Goal: Task Accomplishment & Management: Manage account settings

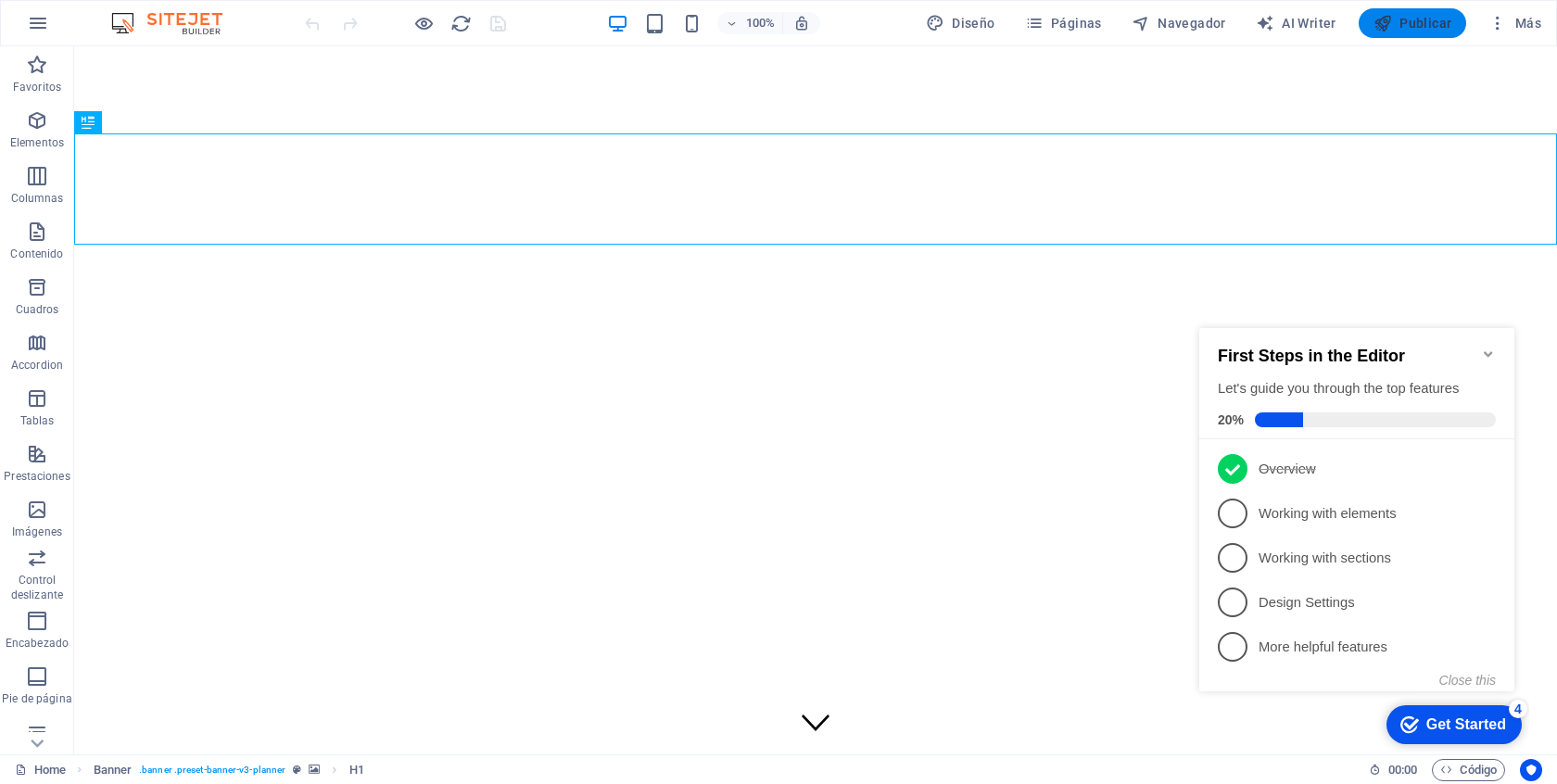
click at [1408, 23] on span "Publicar" at bounding box center [1413, 23] width 79 height 19
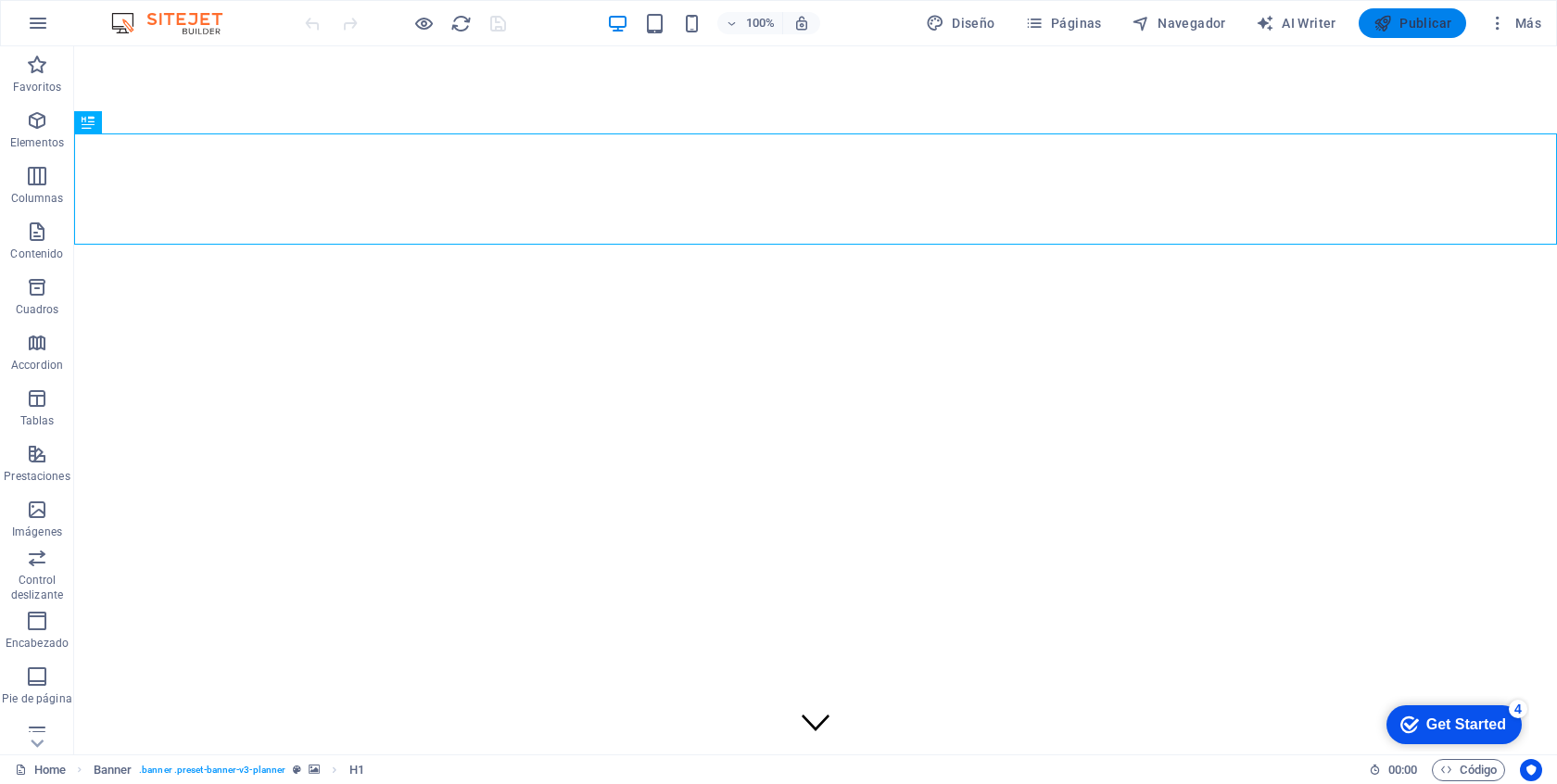
click at [1430, 20] on span "Publicar" at bounding box center [1413, 23] width 79 height 19
click at [1407, 19] on span "Publicar" at bounding box center [1413, 23] width 79 height 19
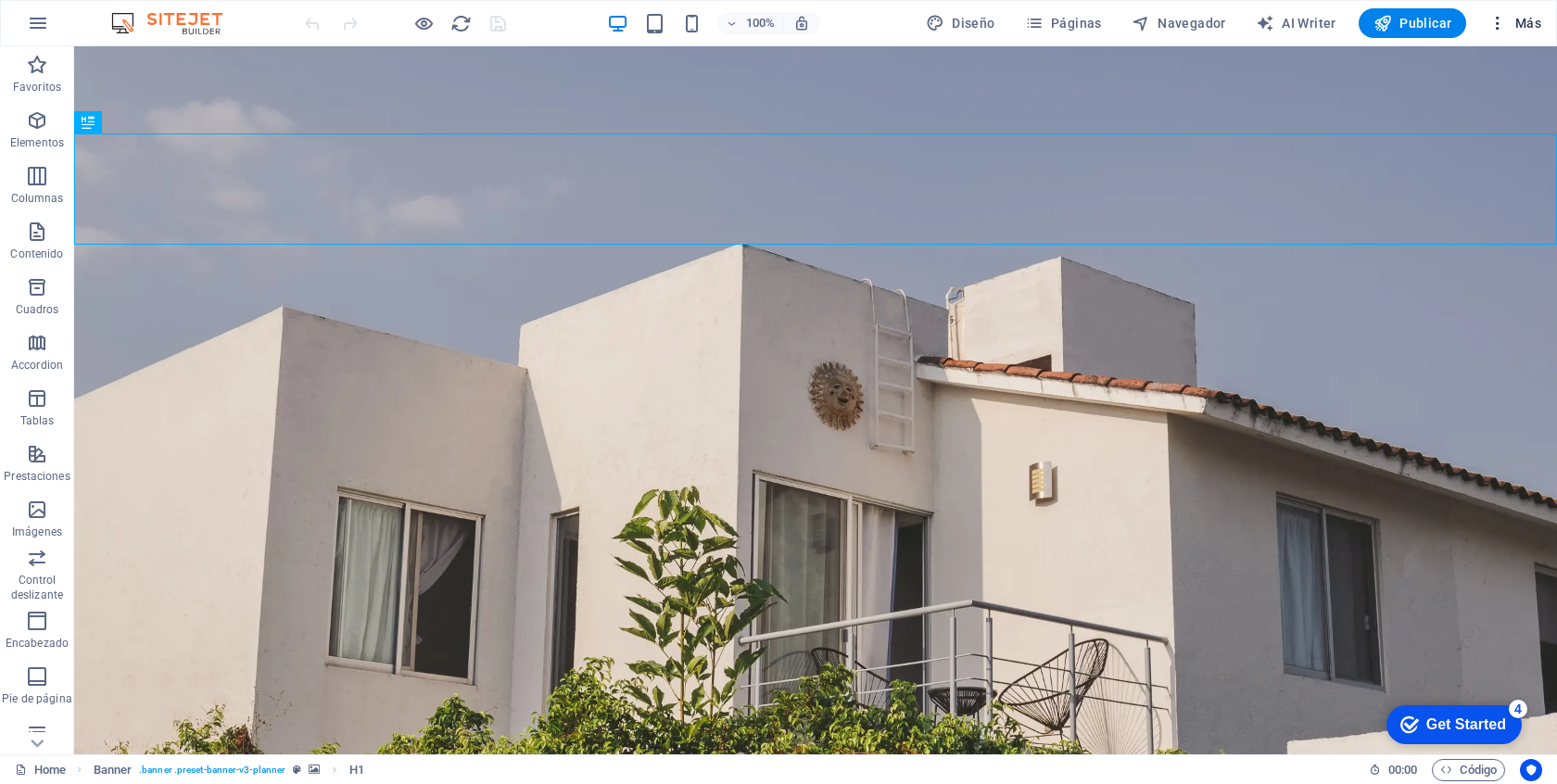
click at [1529, 24] on span "Más" at bounding box center [1515, 23] width 53 height 19
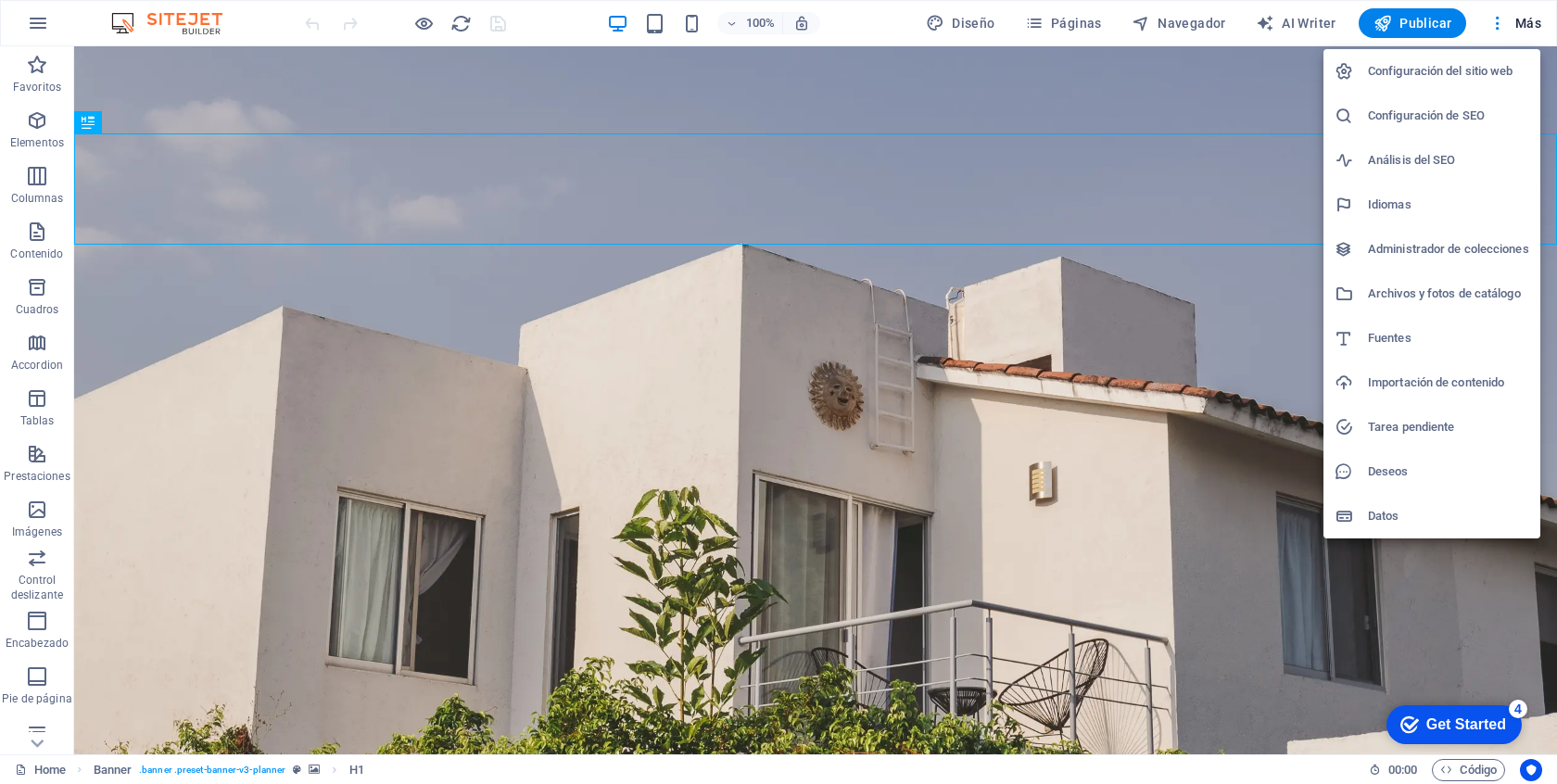
click at [1453, 70] on h6 "Configuración del sitio web" at bounding box center [1448, 71] width 161 height 22
select select "44"
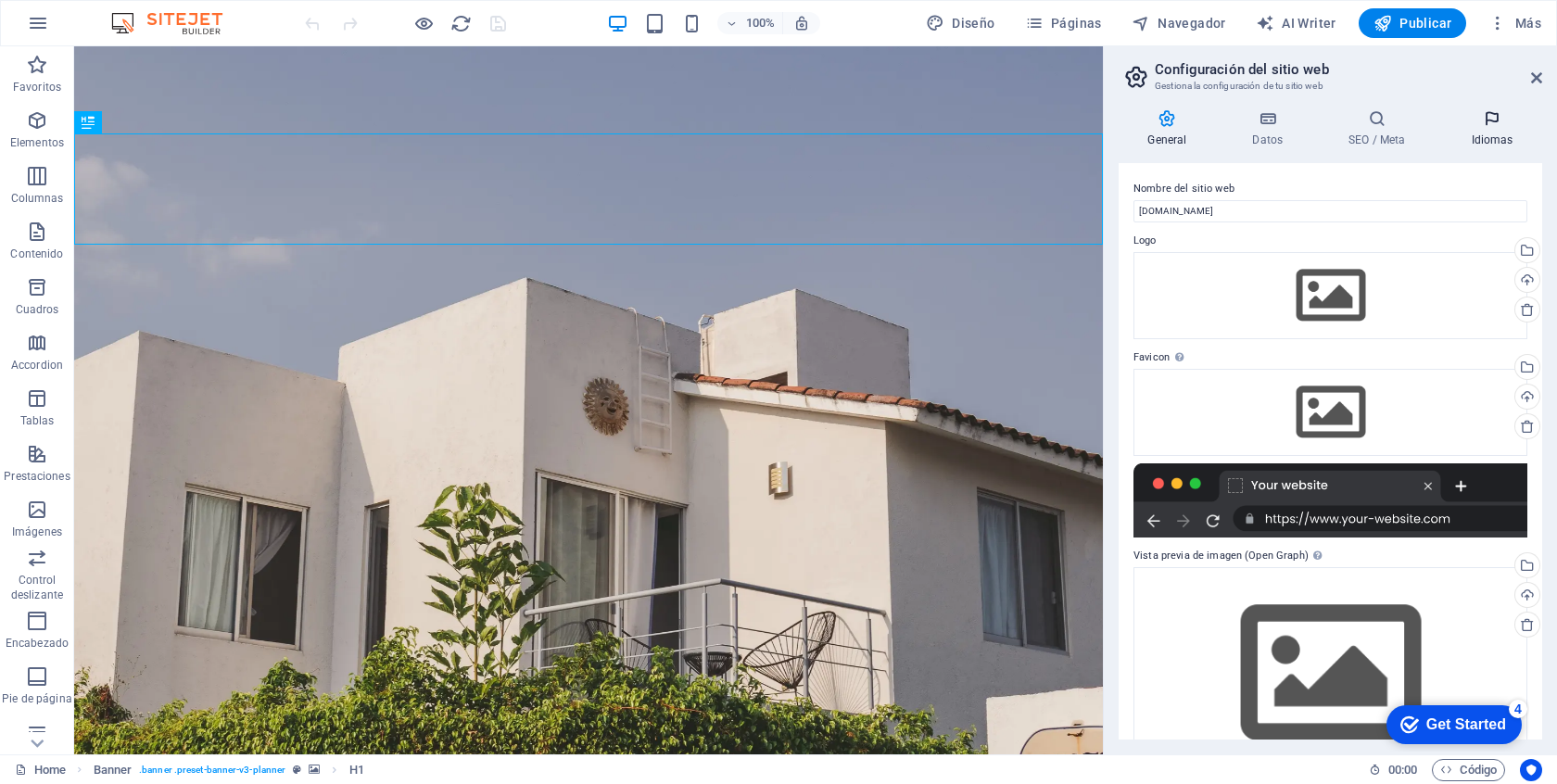
click at [1483, 142] on h4 "Idiomas" at bounding box center [1492, 128] width 100 height 39
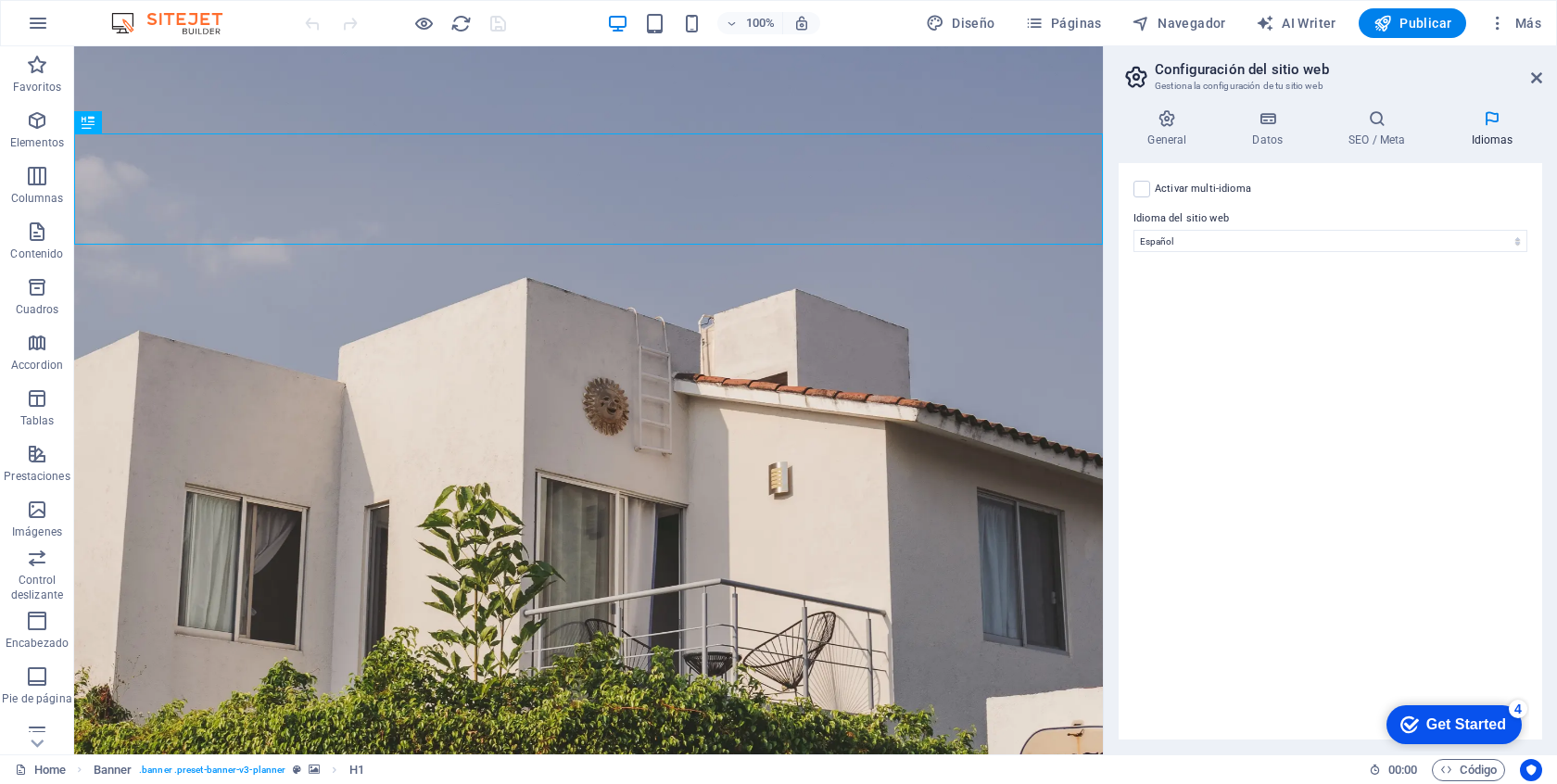
click at [1222, 191] on label "Activar multi-idioma Para desactivar la opción multi-idioma, elimine todos los …" at bounding box center [1203, 189] width 96 height 22
click at [0, 0] on input "Activar multi-idioma Para desactivar la opción multi-idioma, elimine todos los …" at bounding box center [0, 0] width 0 height 0
select select
click at [1408, 25] on span "Publicar" at bounding box center [1413, 23] width 79 height 19
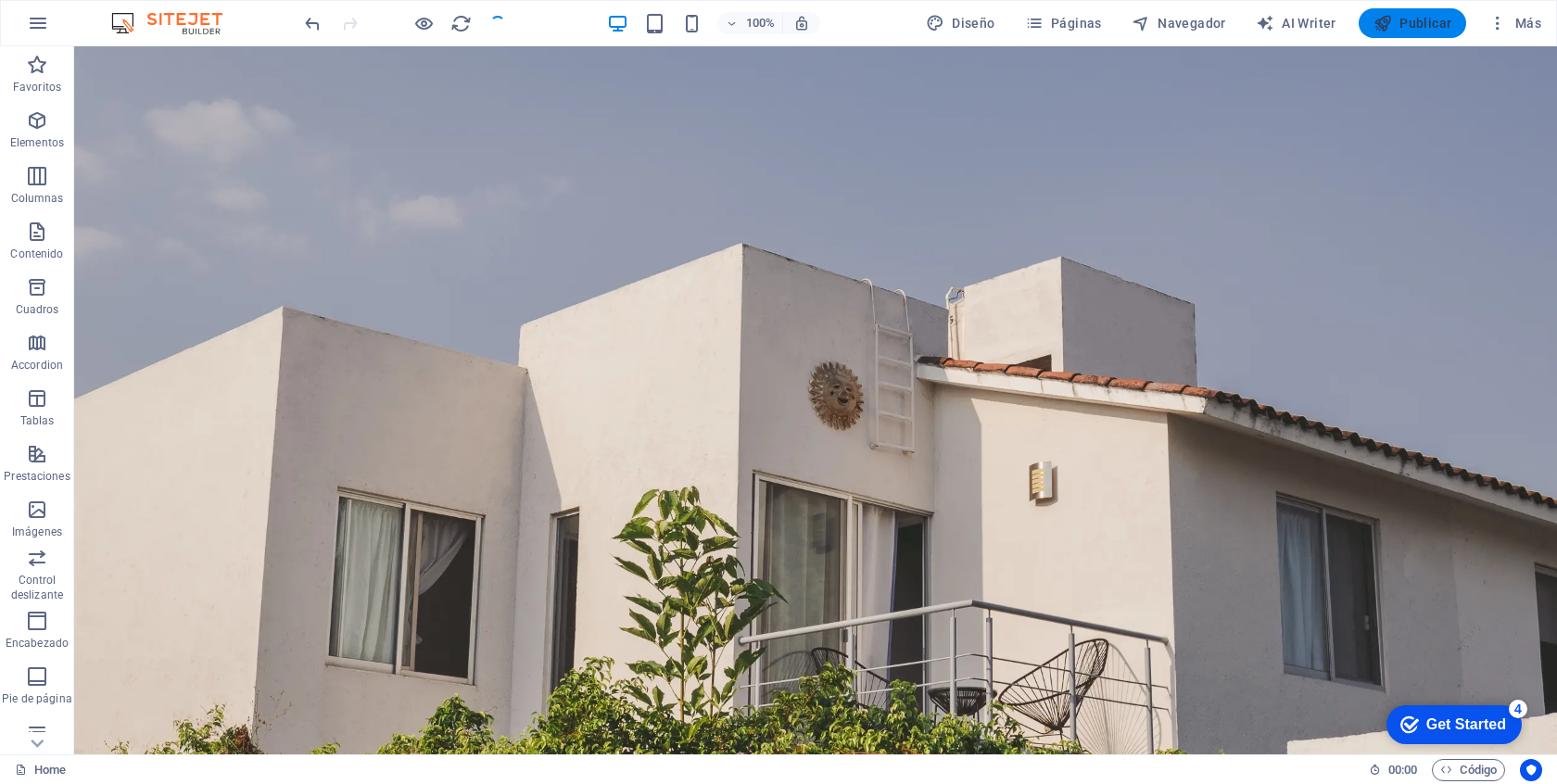
click at [1411, 26] on span "Publicar" at bounding box center [1413, 23] width 79 height 19
click at [1426, 21] on span "Publicar" at bounding box center [1413, 23] width 79 height 19
click at [1405, 11] on button "Publicar" at bounding box center [1413, 23] width 108 height 30
